Goal: Contribute content

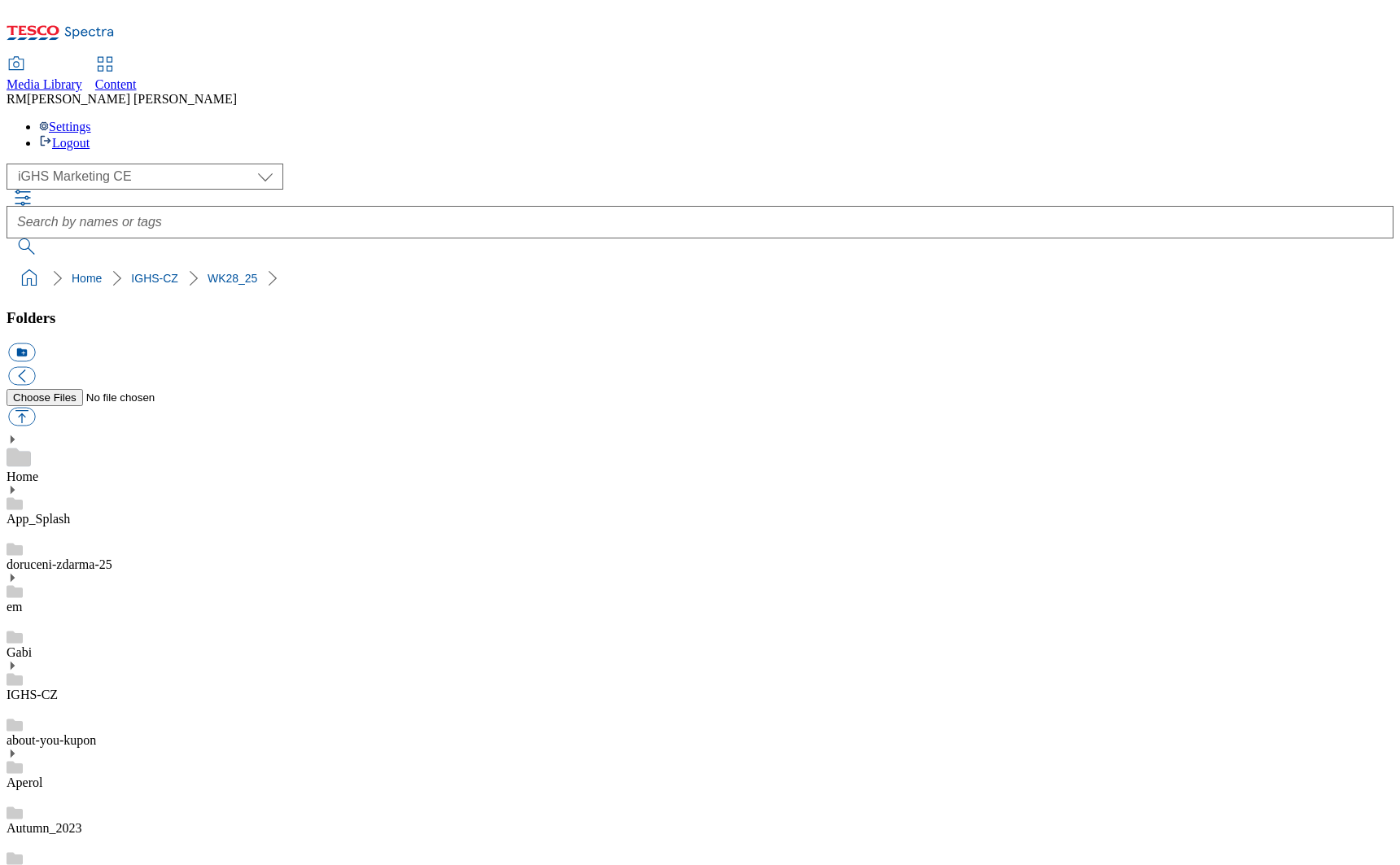
select select "flare-ighs-ce-mktg"
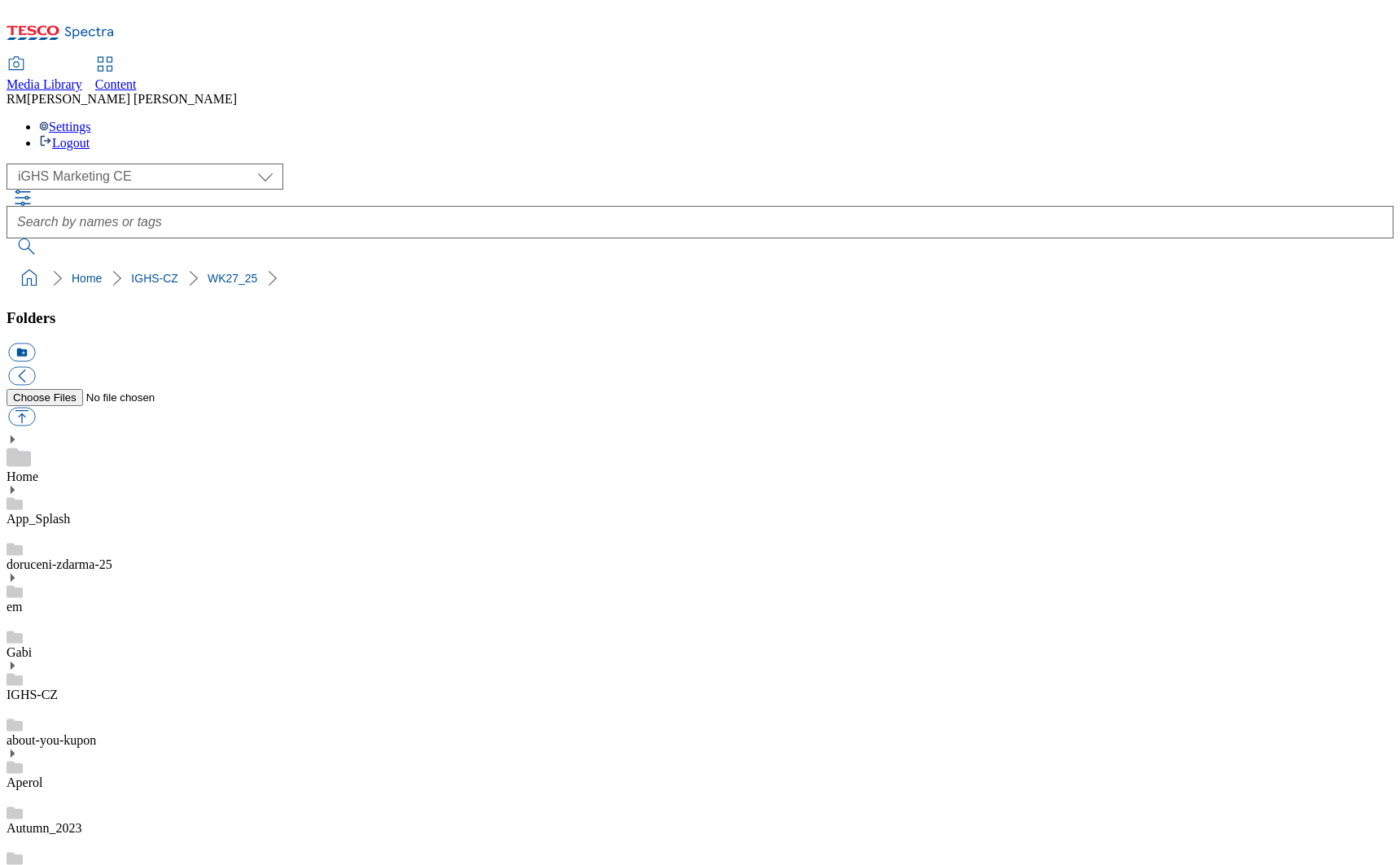
scroll to position [0, 0]
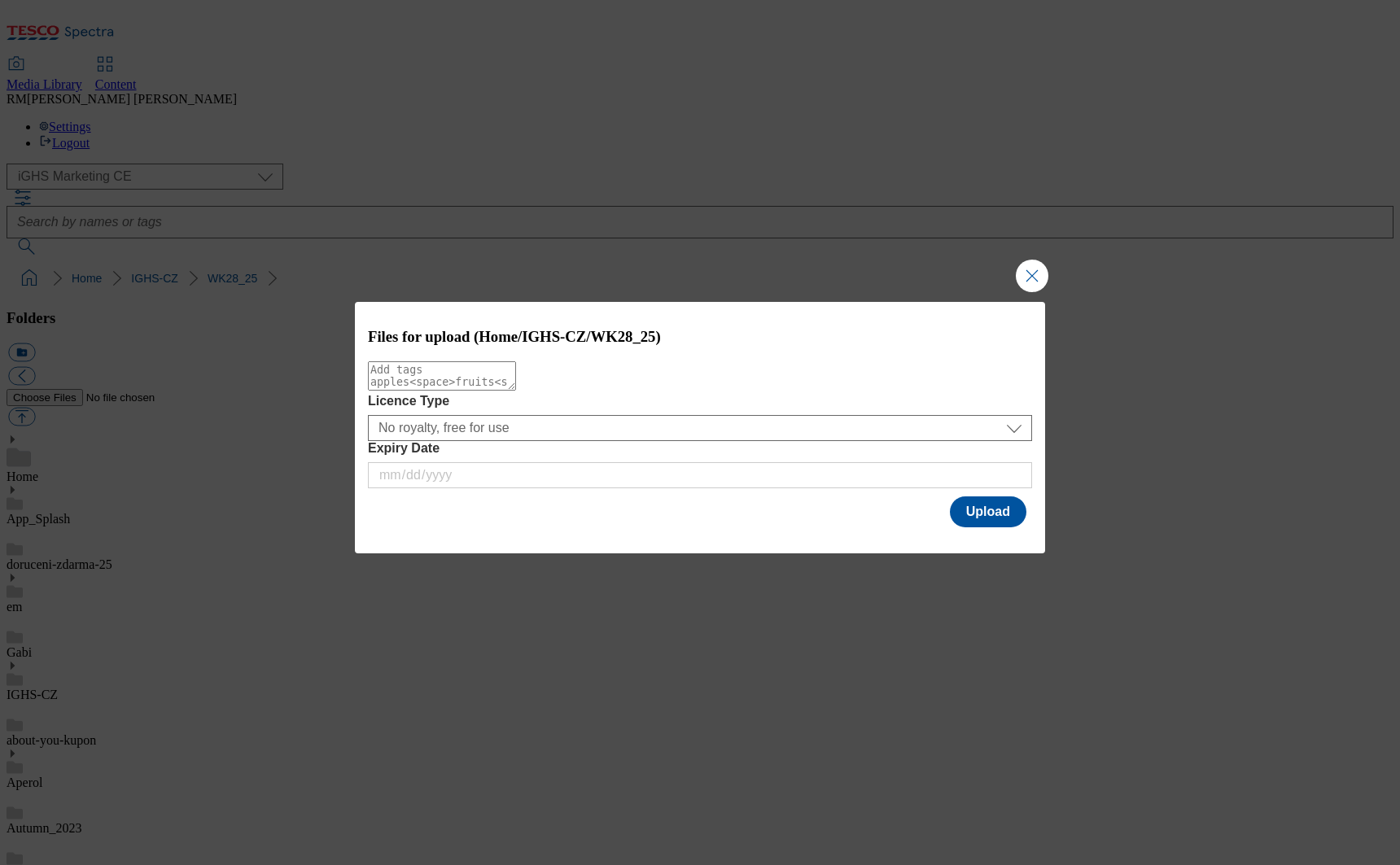
click at [498, 378] on textarea "Modal" at bounding box center [441, 376] width 148 height 29
type textarea "top_banner"
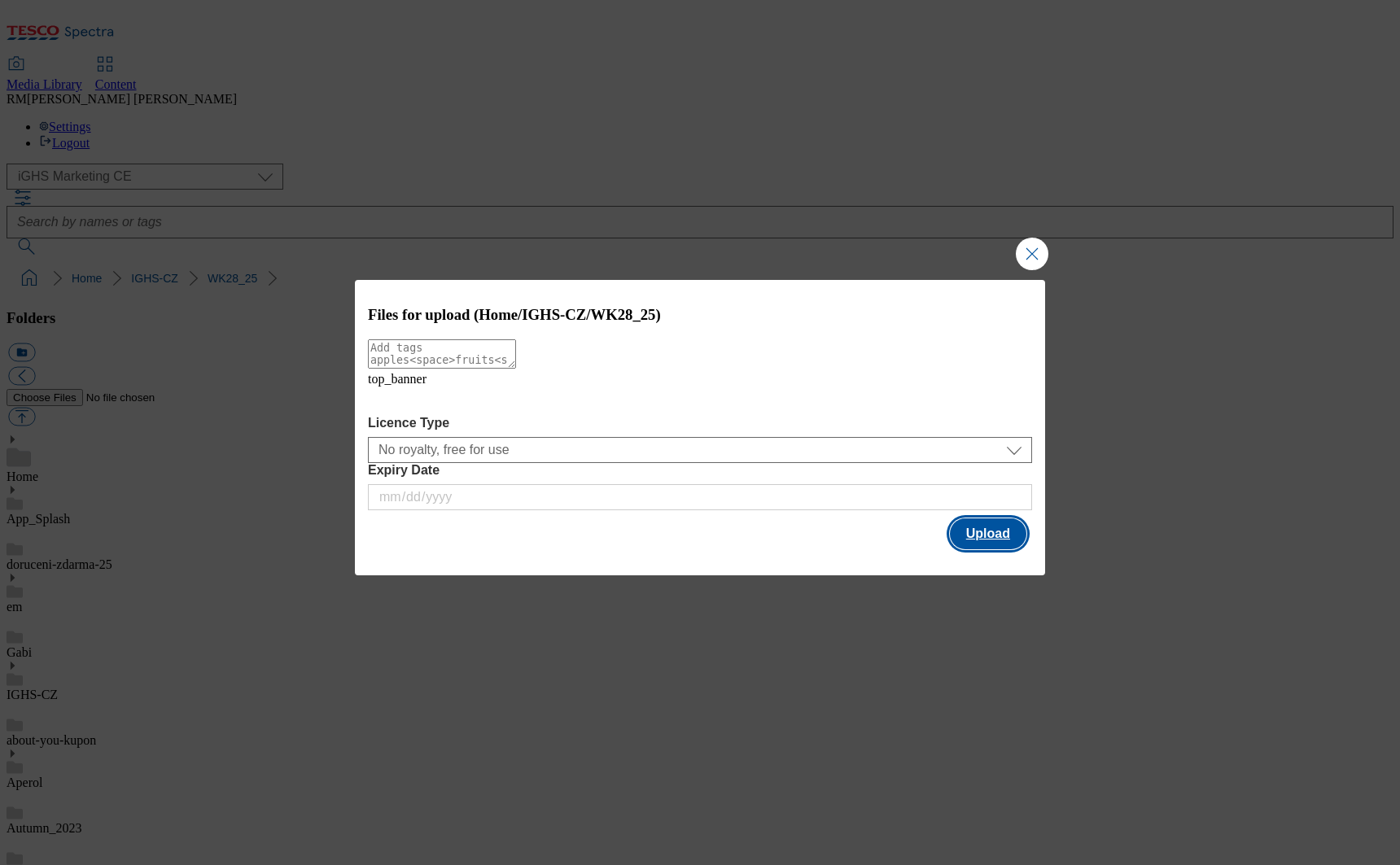
click at [985, 527] on button "Upload" at bounding box center [989, 533] width 76 height 31
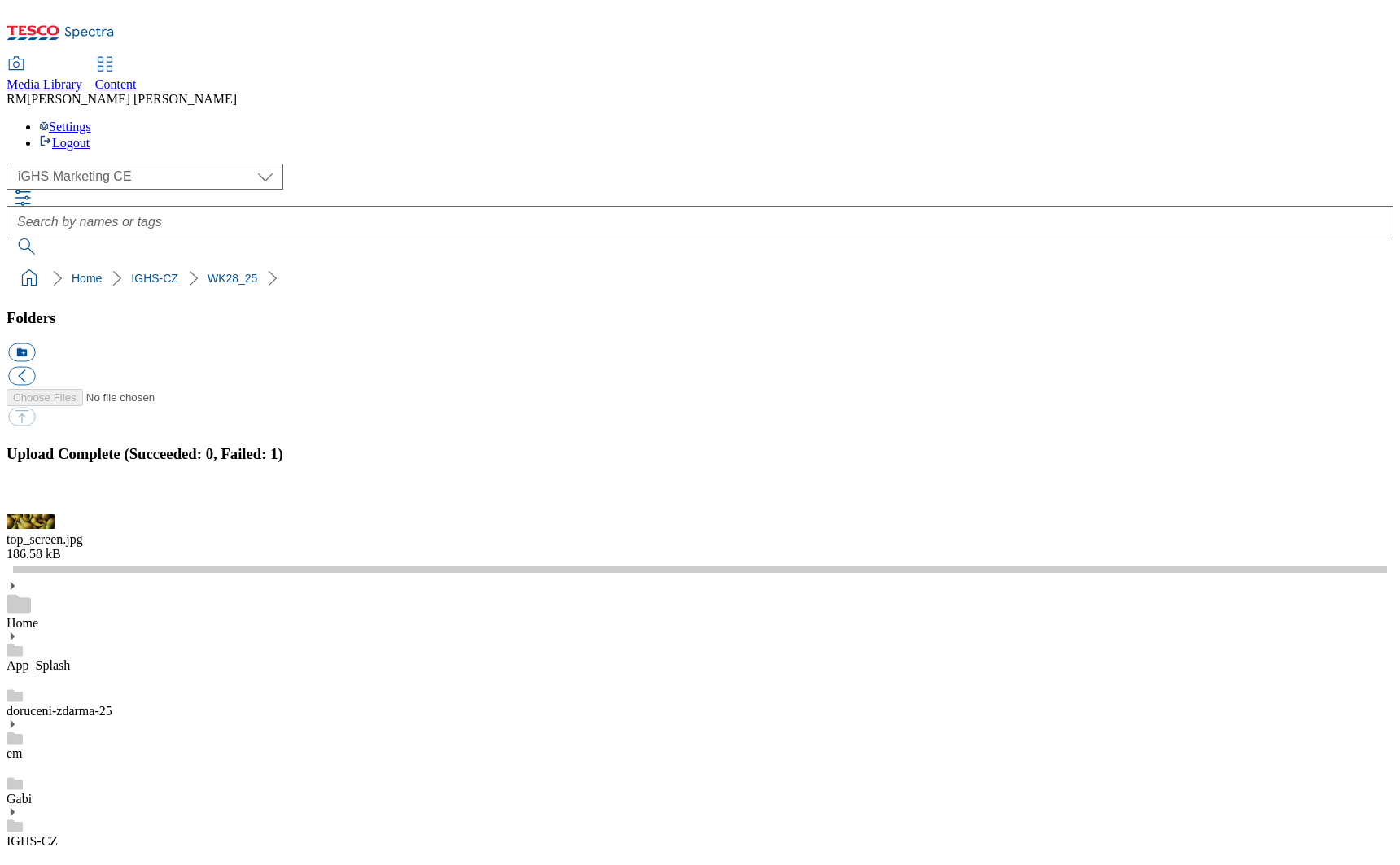
scroll to position [193, 0]
click at [32, 513] on button "button" at bounding box center [21, 505] width 25 height 16
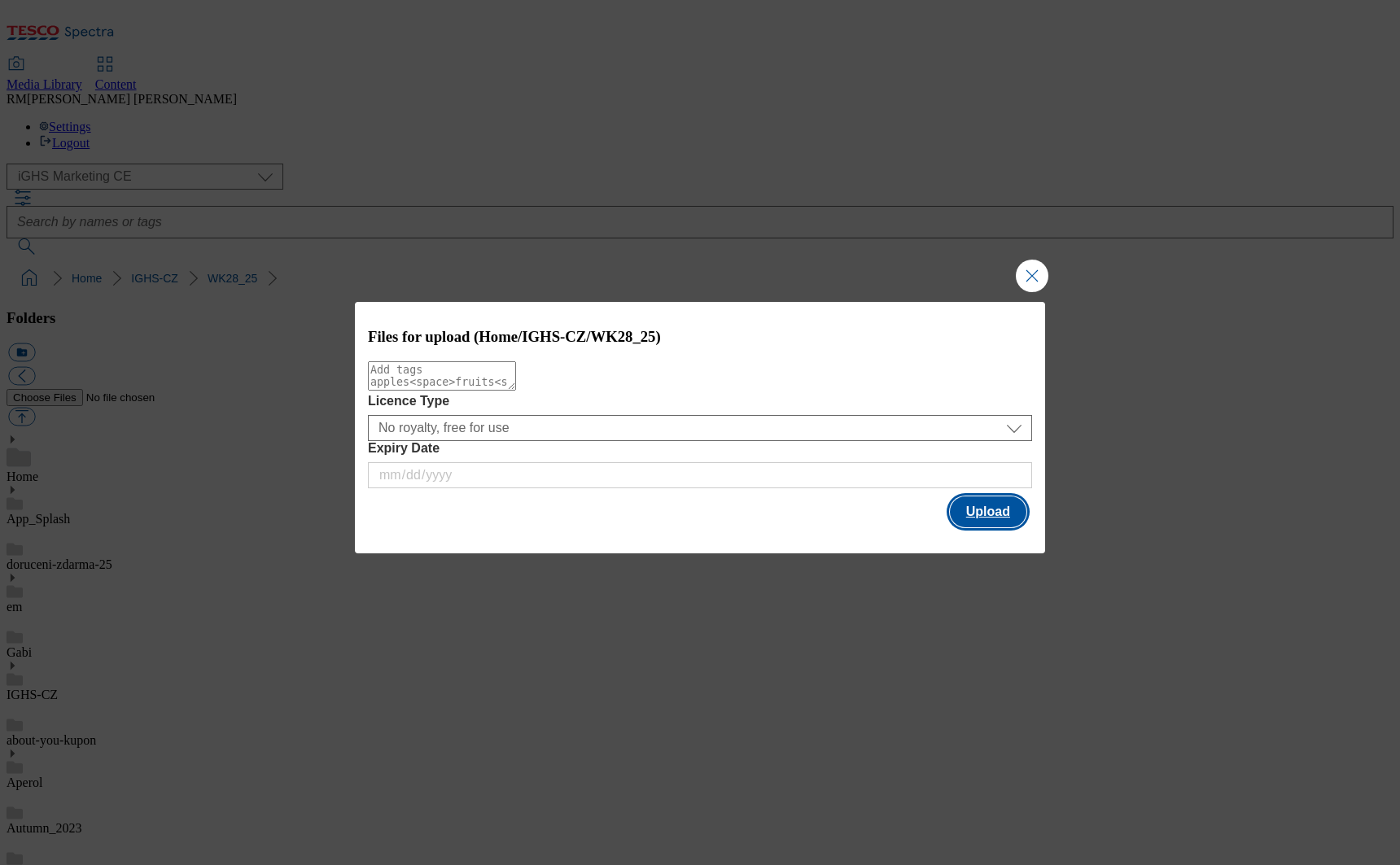
click at [982, 511] on button "Upload" at bounding box center [989, 512] width 76 height 31
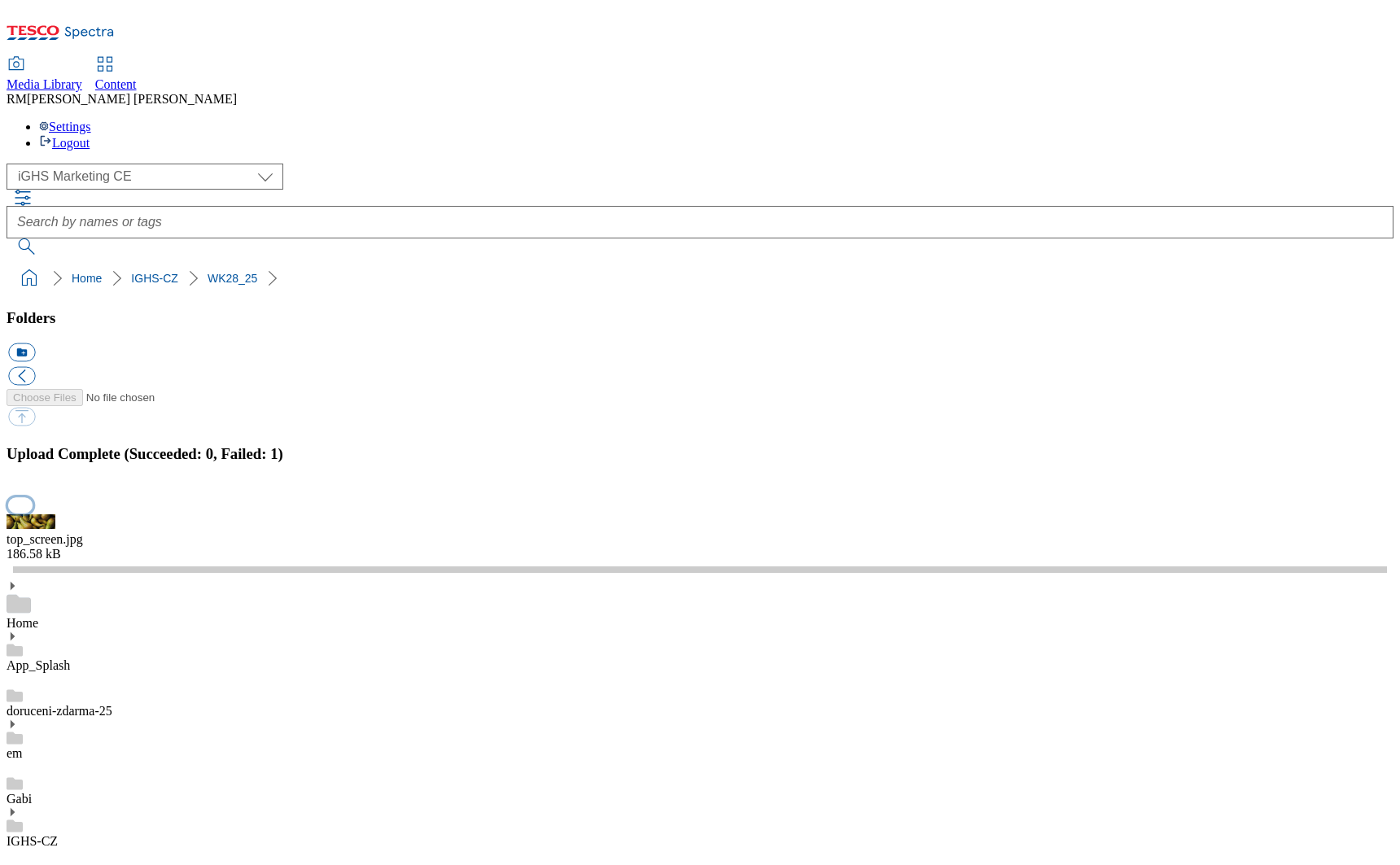
click at [32, 513] on button "button" at bounding box center [21, 505] width 25 height 16
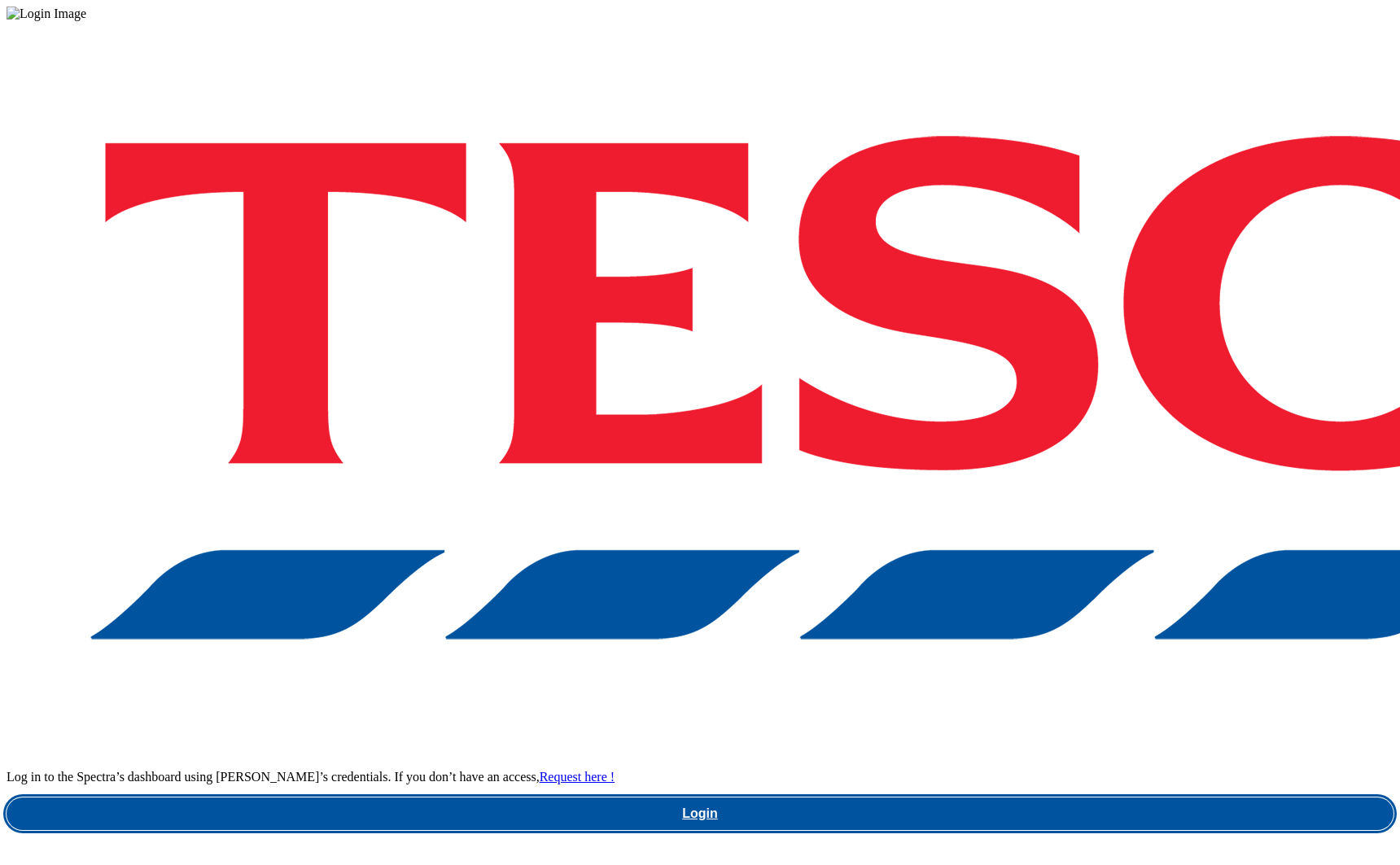
click at [1042, 798] on link "Login" at bounding box center [700, 814] width 1388 height 32
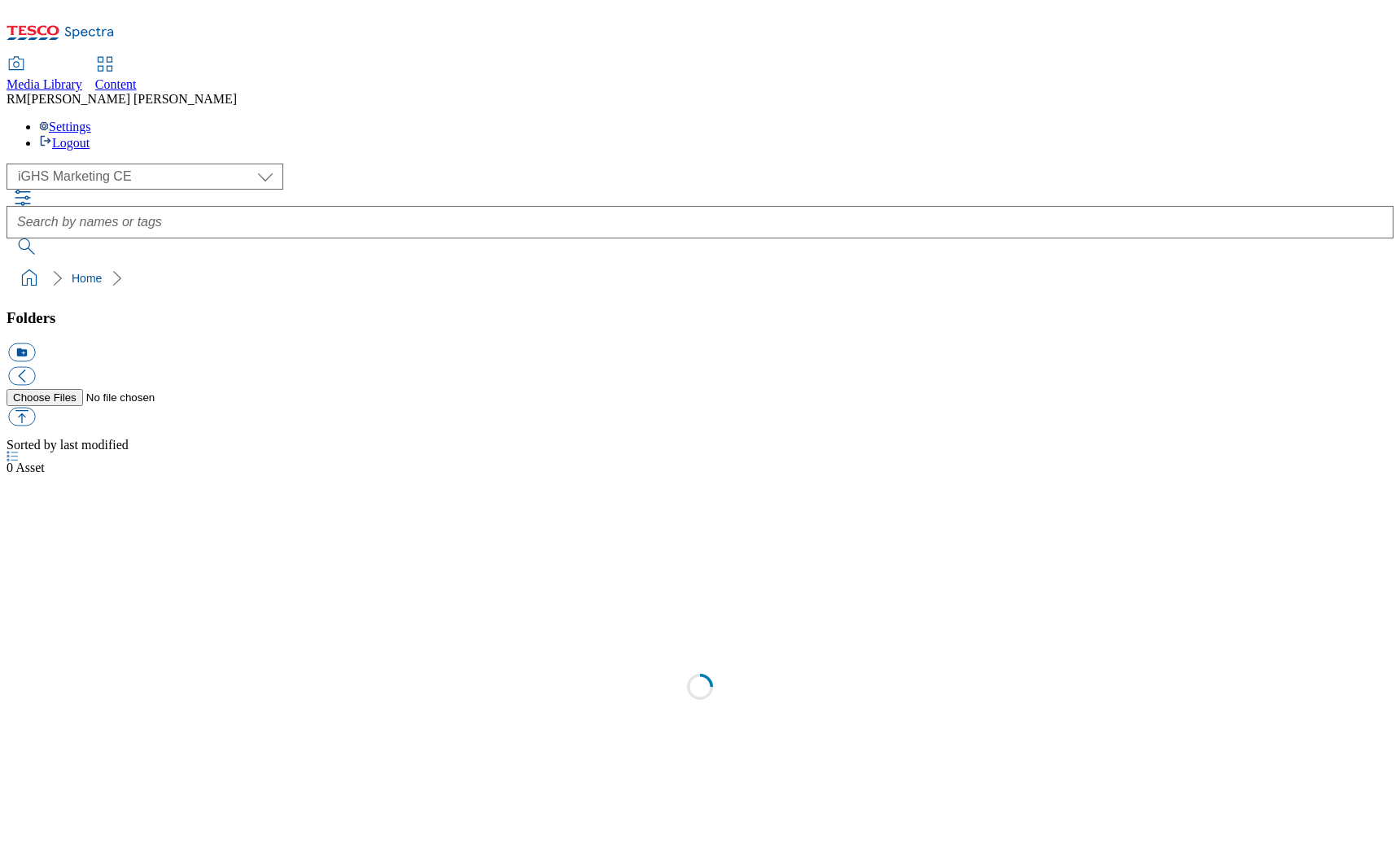
select select "flare-ighs-ce-mktg"
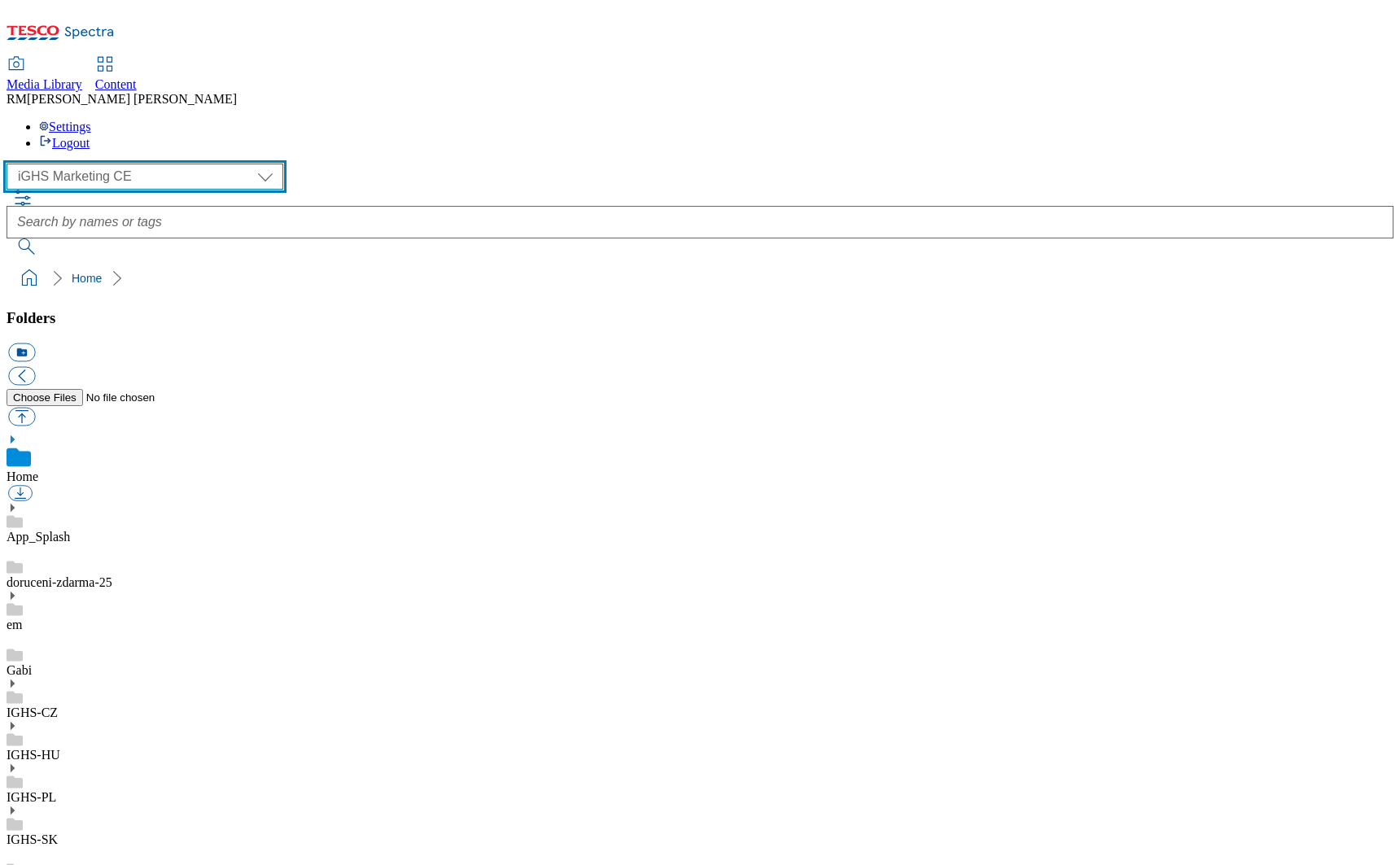
click at [151, 164] on select "GHS Marketing UK iGHS Marketing CE MCA CZ MCA HU MCA SK" at bounding box center [145, 176] width 277 height 26
click at [12, 164] on select "GHS Marketing UK iGHS Marketing CE MCA CZ MCA HU MCA SK" at bounding box center [145, 176] width 277 height 26
click at [58, 706] on link "IGHS-CZ" at bounding box center [32, 713] width 51 height 14
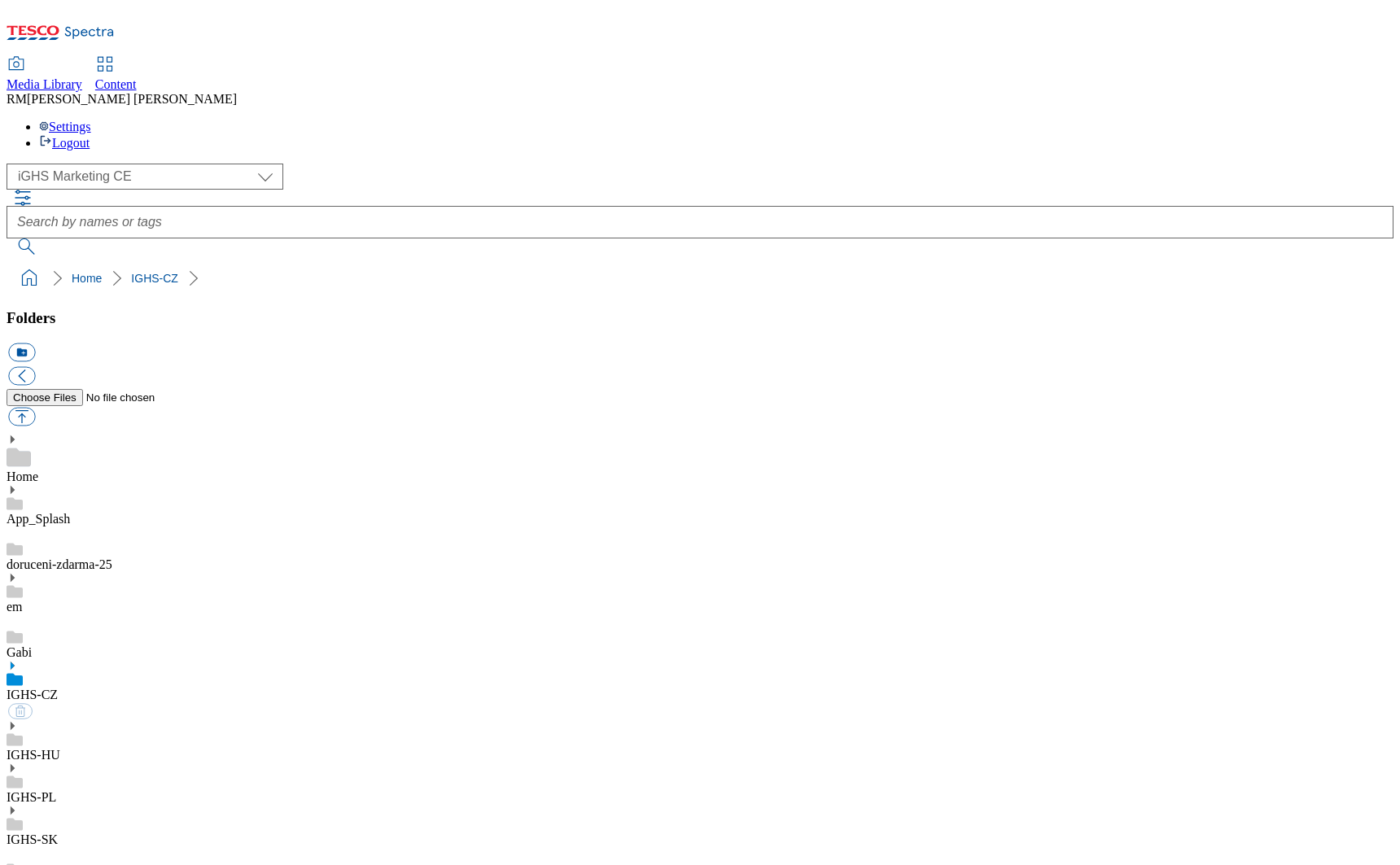
click at [18, 660] on icon at bounding box center [12, 666] width 12 height 12
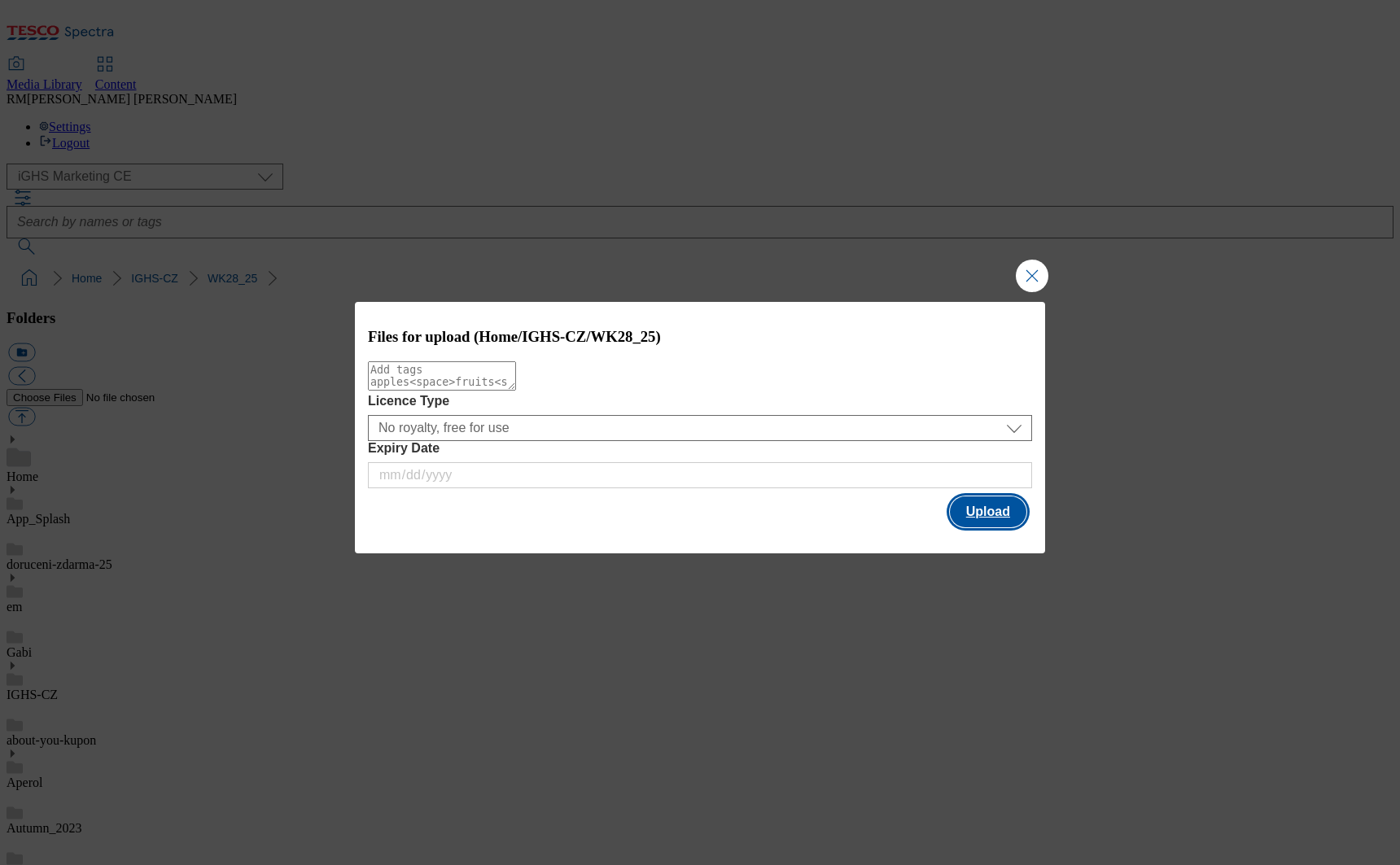
click at [971, 508] on button "Upload" at bounding box center [989, 512] width 76 height 31
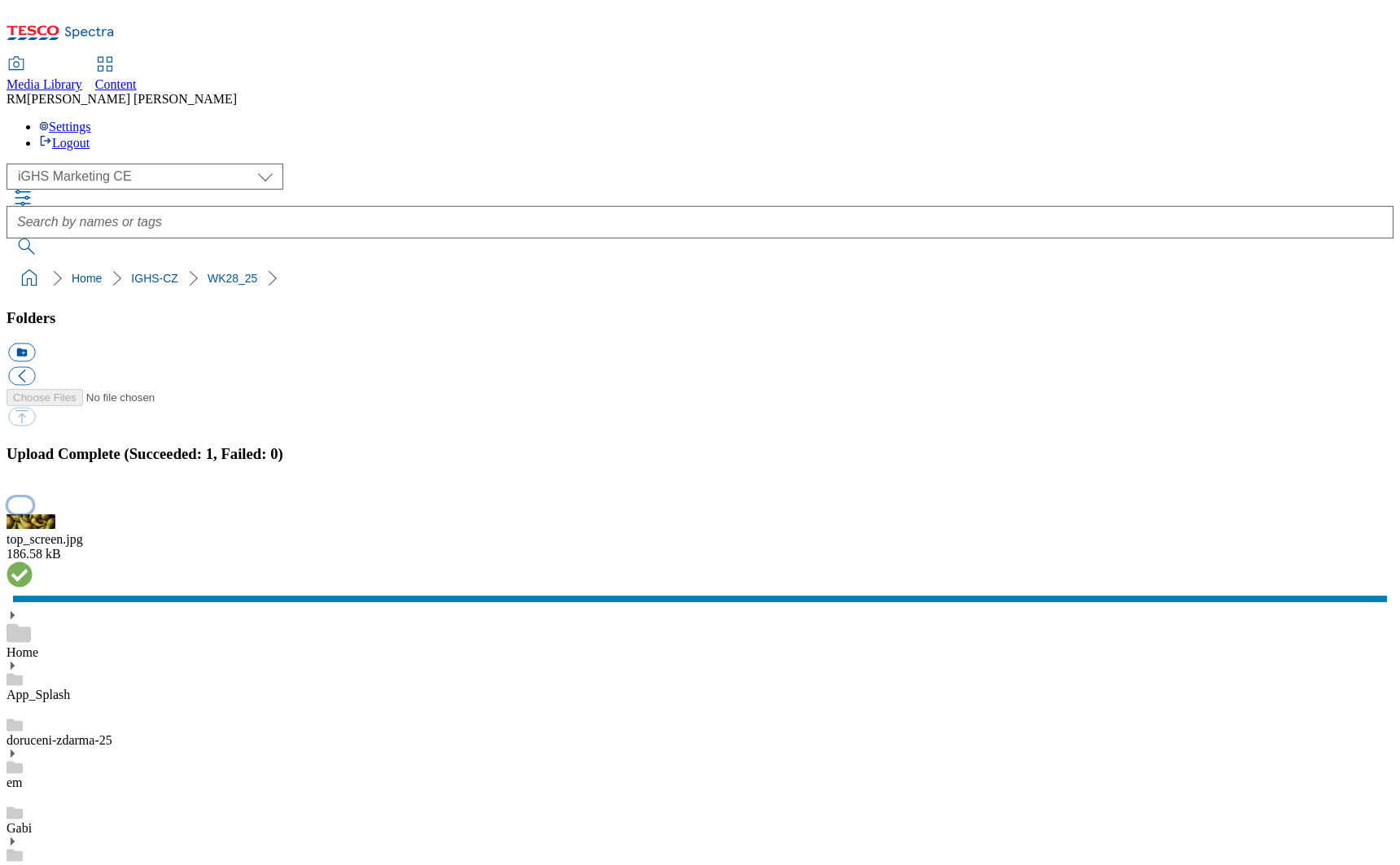
click at [32, 513] on button "button" at bounding box center [21, 505] width 25 height 16
